Goal: Information Seeking & Learning: Learn about a topic

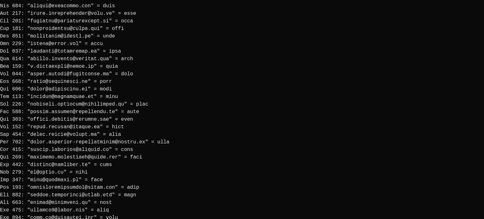
scroll to position [1005, 0]
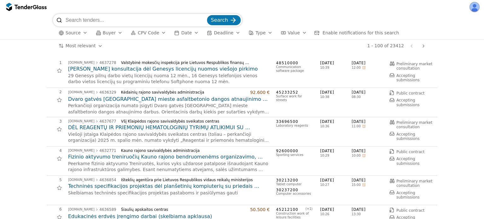
click at [121, 32] on div "button" at bounding box center [120, 33] width 18 height 16
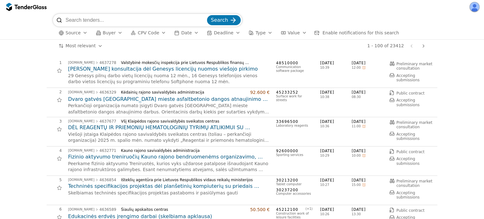
click at [262, 33] on button "Type" at bounding box center [260, 33] width 29 height 8
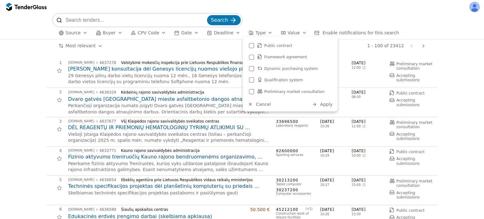
click at [0, 63] on div "# Opportunity Published Deadline 1 [DOMAIN_NAME] 4637278 Valstybinė mokesčių in…" at bounding box center [242, 135] width 484 height 167
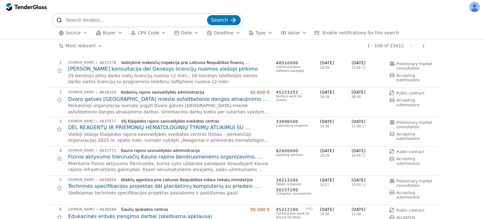
click at [73, 36] on button "Source" at bounding box center [73, 33] width 34 height 8
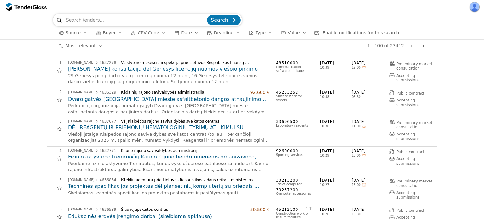
click at [73, 35] on span "Source" at bounding box center [72, 32] width 15 height 5
